Goal: Navigation & Orientation: Find specific page/section

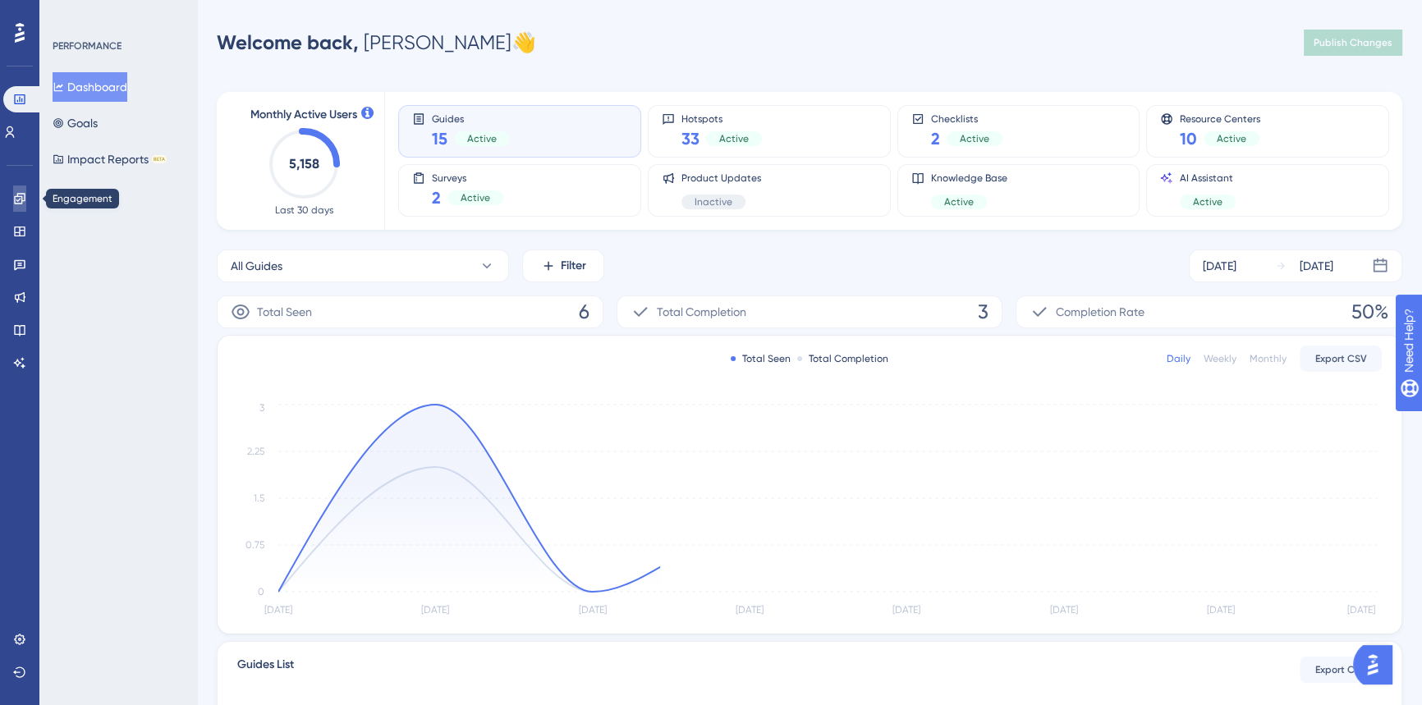
click at [23, 200] on icon at bounding box center [19, 198] width 11 height 11
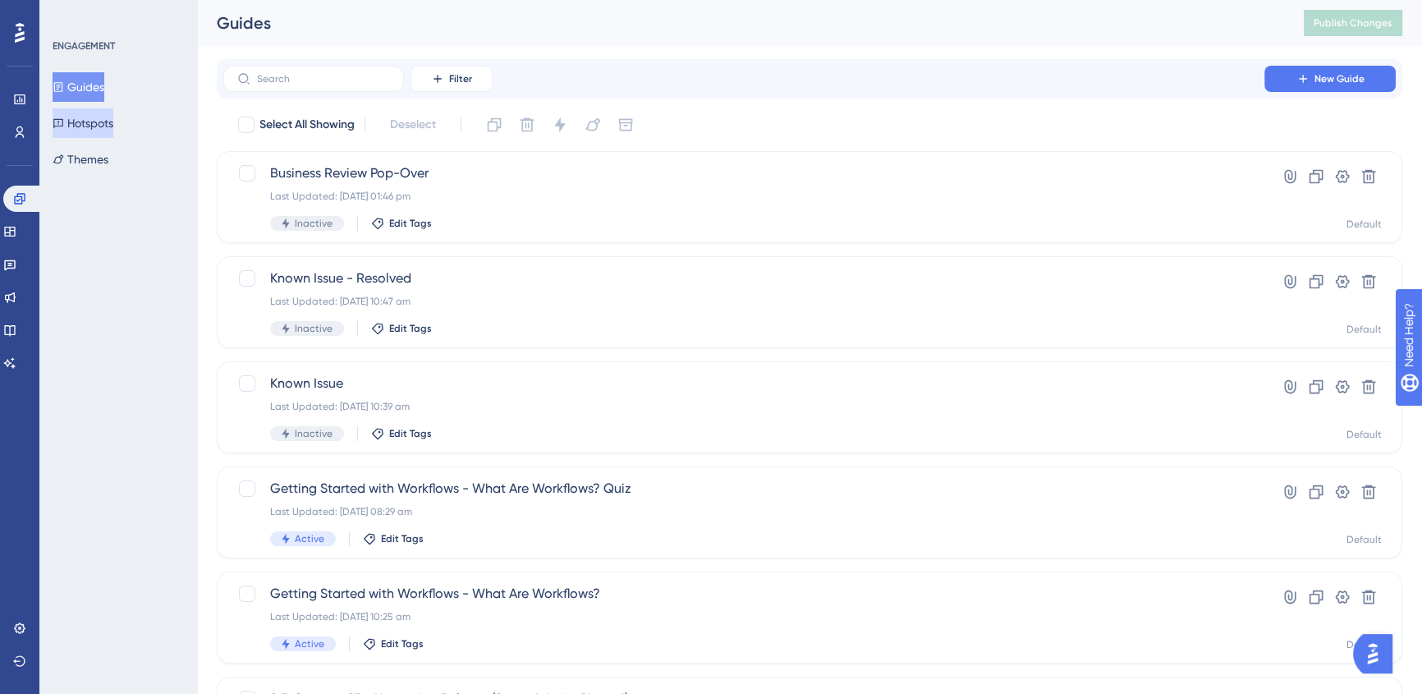
click at [79, 131] on button "Hotspots" at bounding box center [83, 123] width 61 height 30
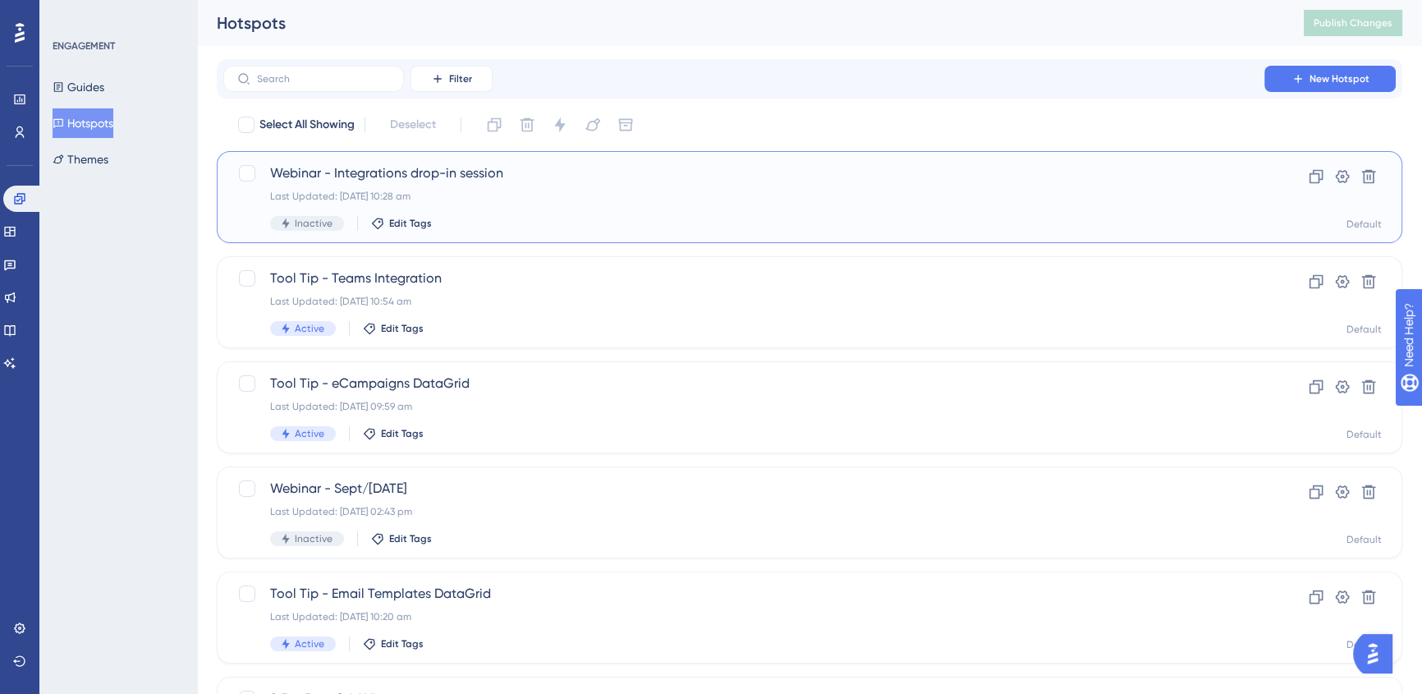
click at [691, 199] on div "Last Updated: 12 Sept 2025 10:28 am" at bounding box center [744, 196] width 948 height 13
